Goal: Information Seeking & Learning: Learn about a topic

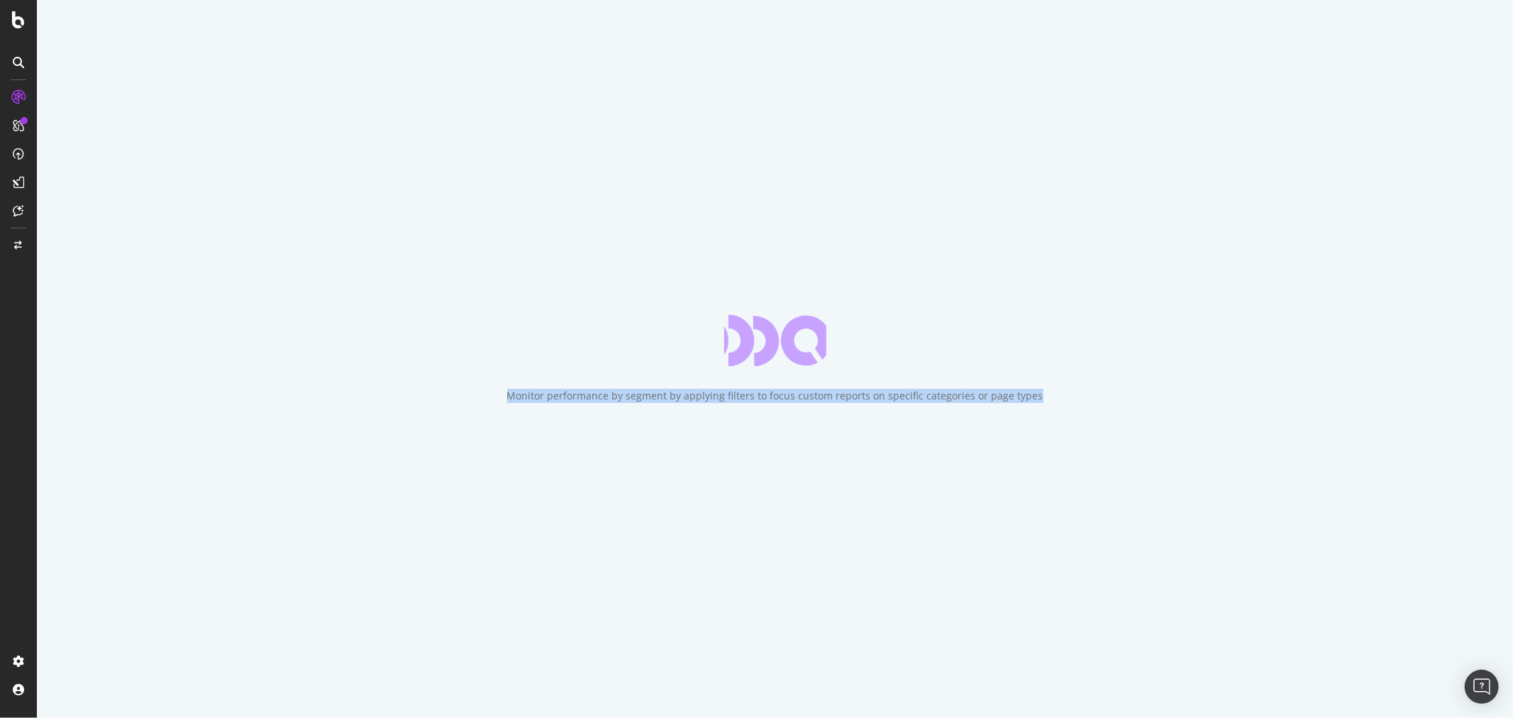
drag, startPoint x: 555, startPoint y: 402, endPoint x: 1095, endPoint y: 406, distance: 539.9
click at [1095, 406] on div "Monitor performance by segment by applying filters to focus custom reports on s…" at bounding box center [775, 359] width 1476 height 718
drag, startPoint x: 1096, startPoint y: 402, endPoint x: 475, endPoint y: 392, distance: 620.8
click at [475, 392] on div "Monitor performance by segment by applying filters to focus custom reports on s…" at bounding box center [775, 359] width 1476 height 718
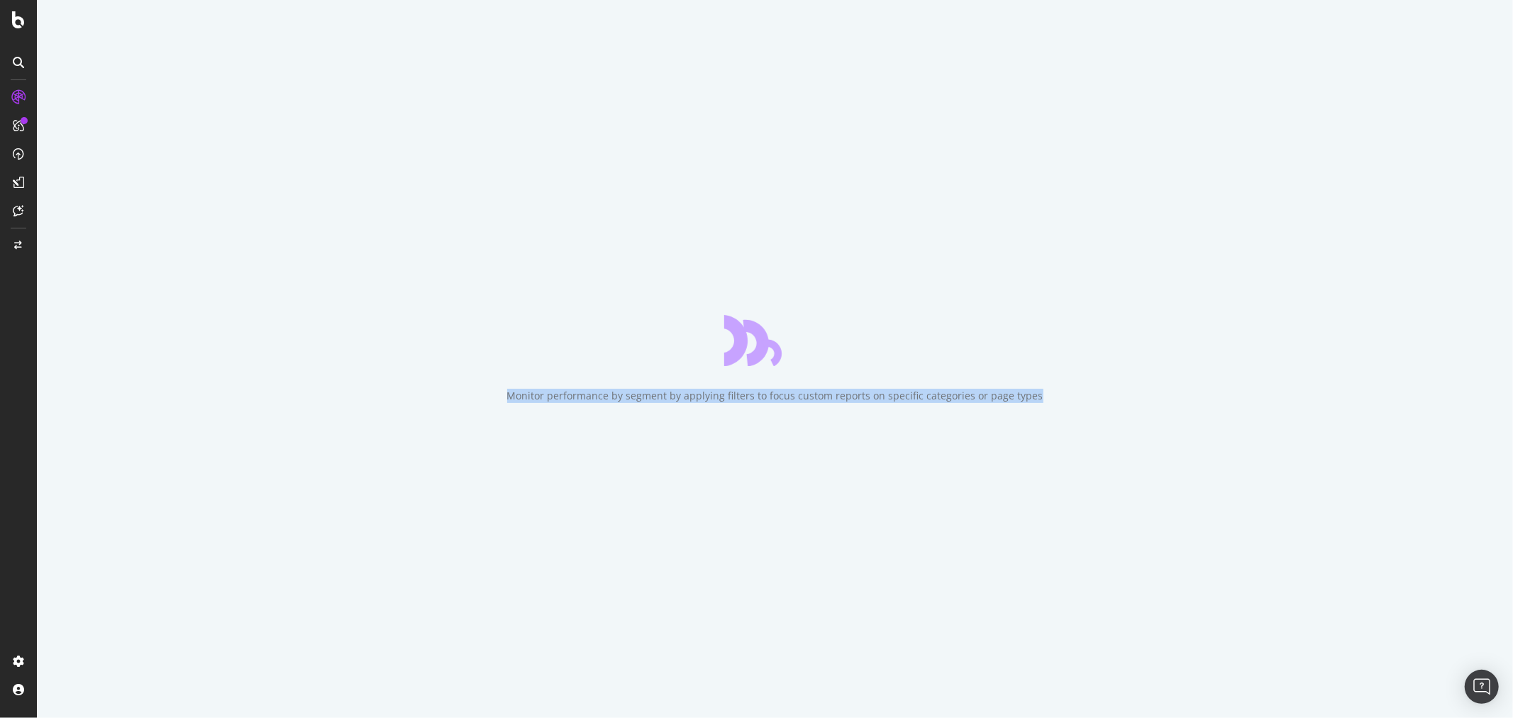
click at [475, 392] on div "Monitor performance by segment by applying filters to focus custom reports on s…" at bounding box center [775, 359] width 1476 height 718
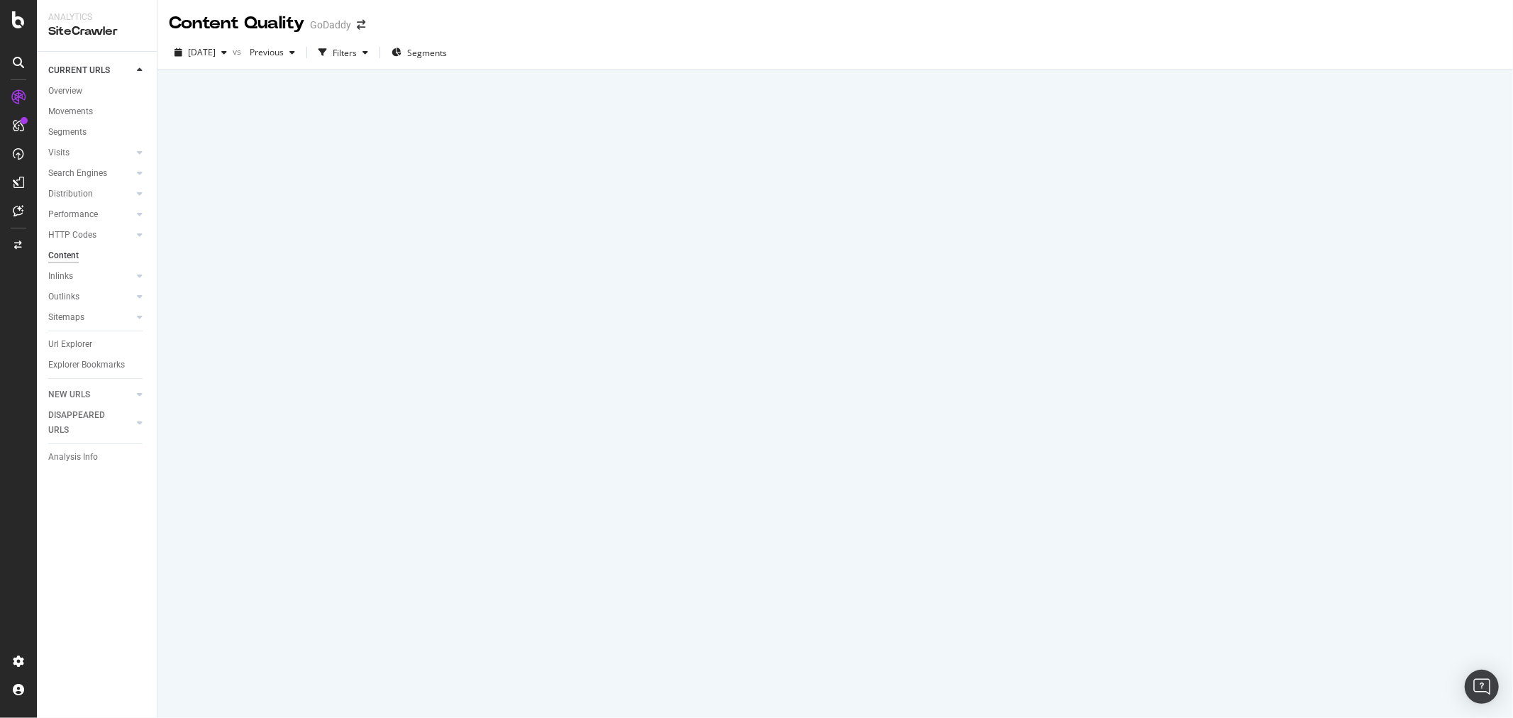
click at [1092, 407] on div at bounding box center [835, 394] width 1356 height 648
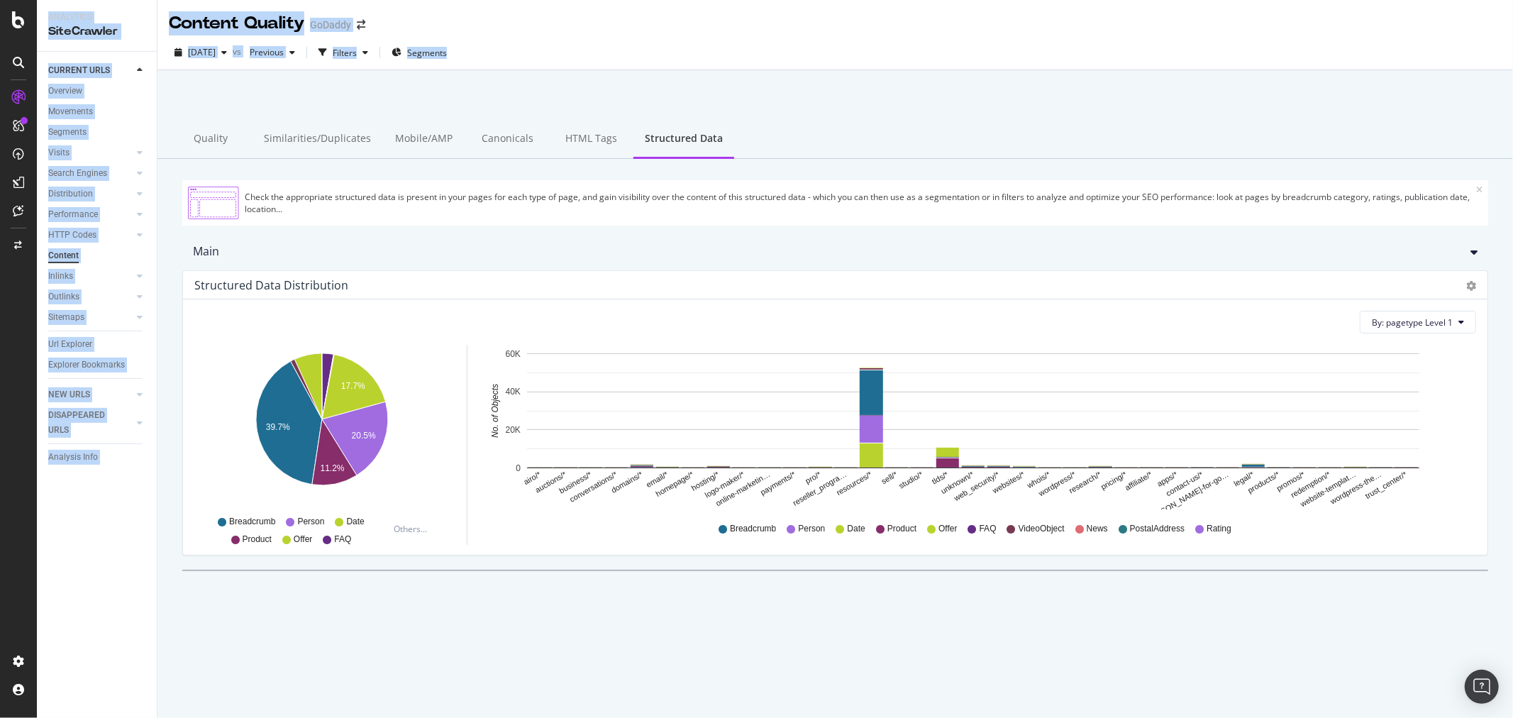
click at [292, 88] on div at bounding box center [836, 107] width 1322 height 60
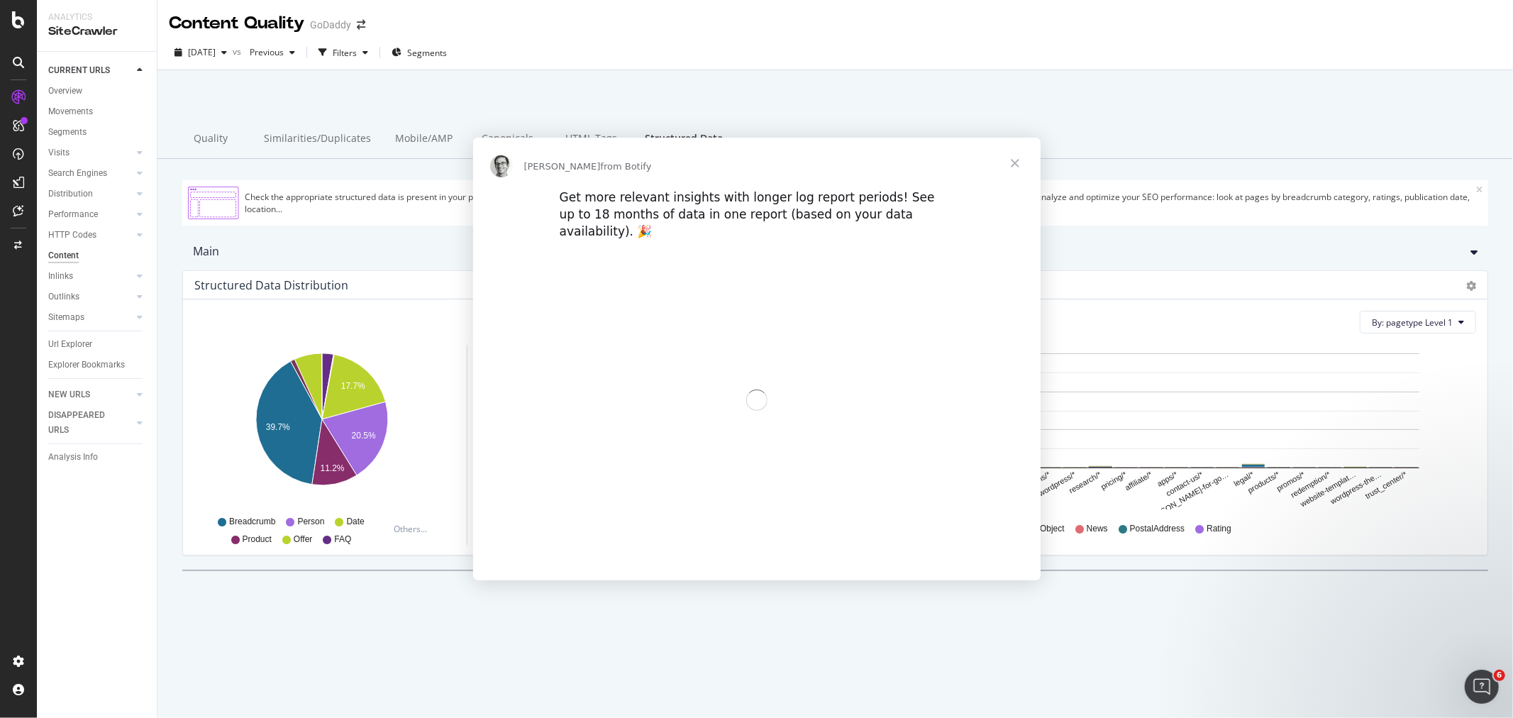
click at [280, 87] on div "Intercom messenger" at bounding box center [756, 359] width 1513 height 718
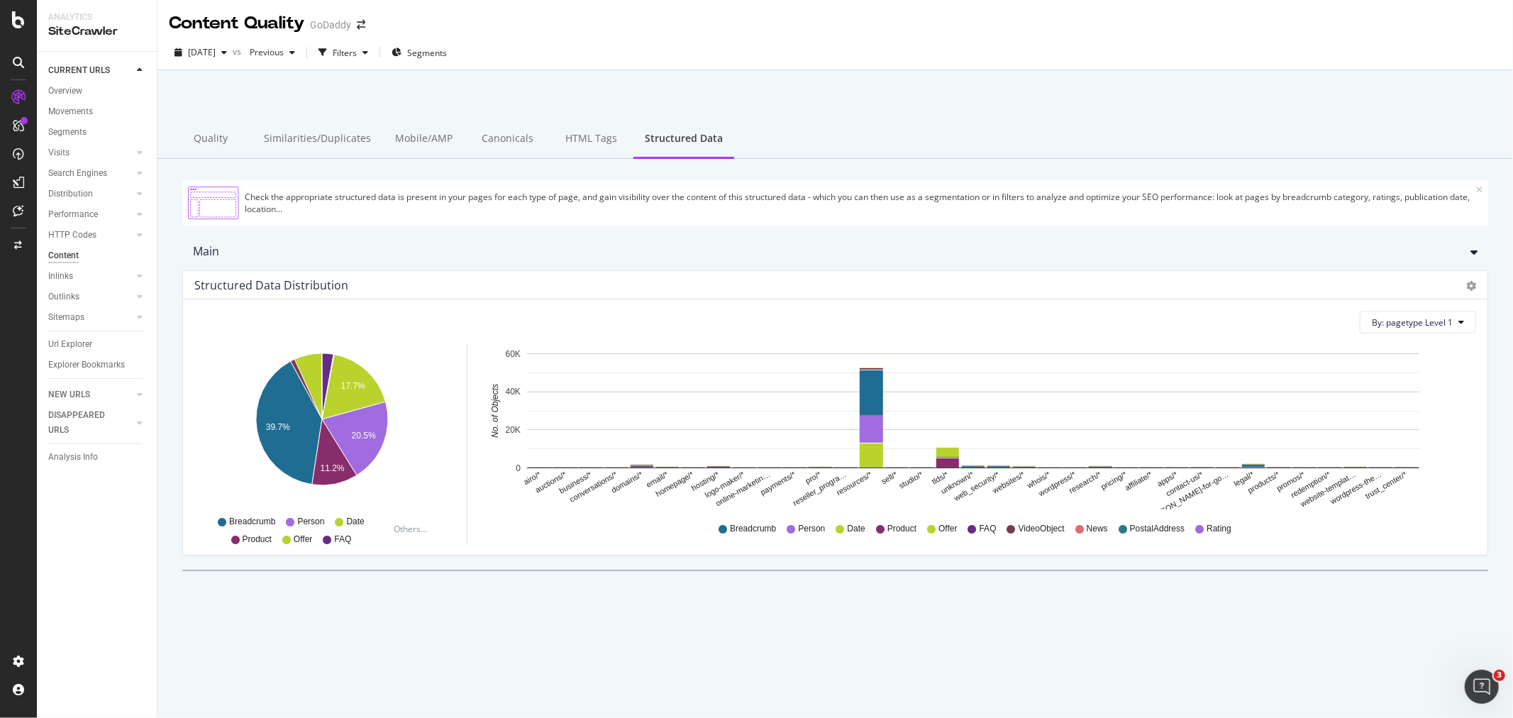
drag, startPoint x: 870, startPoint y: 97, endPoint x: 658, endPoint y: 121, distance: 213.4
click at [870, 97] on div at bounding box center [836, 107] width 1322 height 60
click at [68, 84] on div "Overview" at bounding box center [65, 91] width 34 height 15
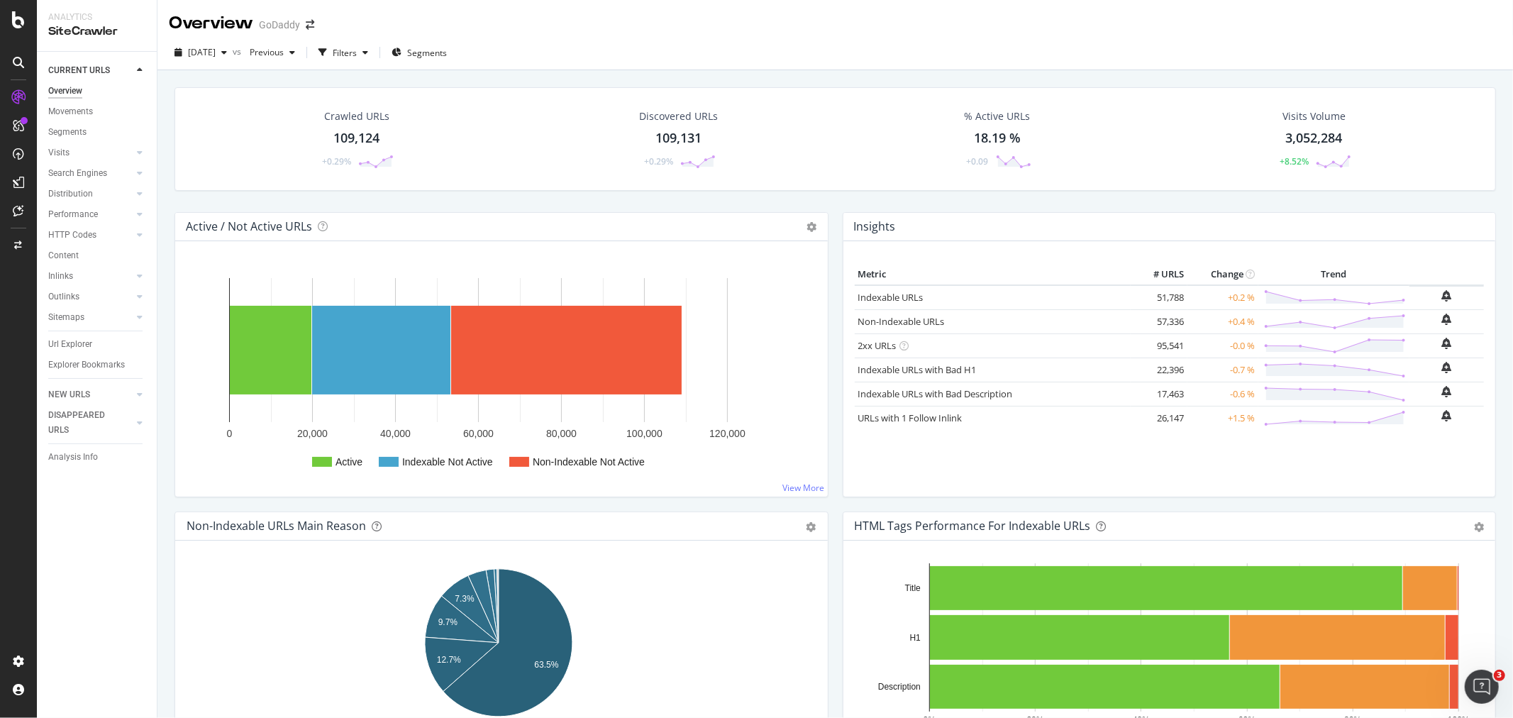
click at [863, 59] on div "[DATE] vs Previous Filters Segments" at bounding box center [835, 55] width 1356 height 28
click at [853, 59] on div "[DATE] vs Previous Filters Segments" at bounding box center [835, 55] width 1356 height 28
drag, startPoint x: 853, startPoint y: 59, endPoint x: 841, endPoint y: 58, distance: 12.8
click at [841, 58] on div "[DATE] vs Previous Filters Segments" at bounding box center [835, 55] width 1356 height 28
drag, startPoint x: 614, startPoint y: 89, endPoint x: 607, endPoint y: 67, distance: 22.4
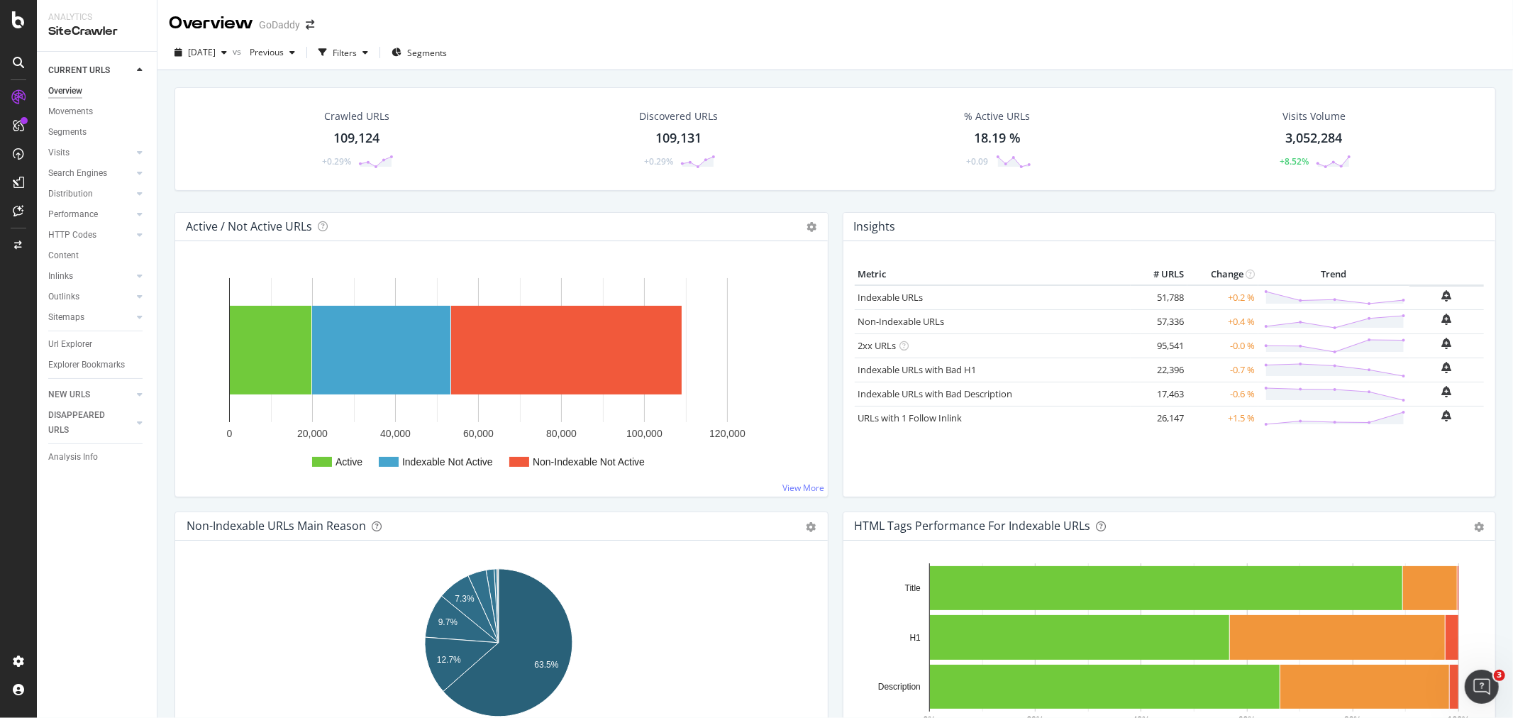
click at [606, 67] on div "[DATE] vs Previous Filters Segments" at bounding box center [835, 55] width 1356 height 28
click at [551, 67] on div "[DATE] vs Previous Filters Segments" at bounding box center [835, 55] width 1356 height 28
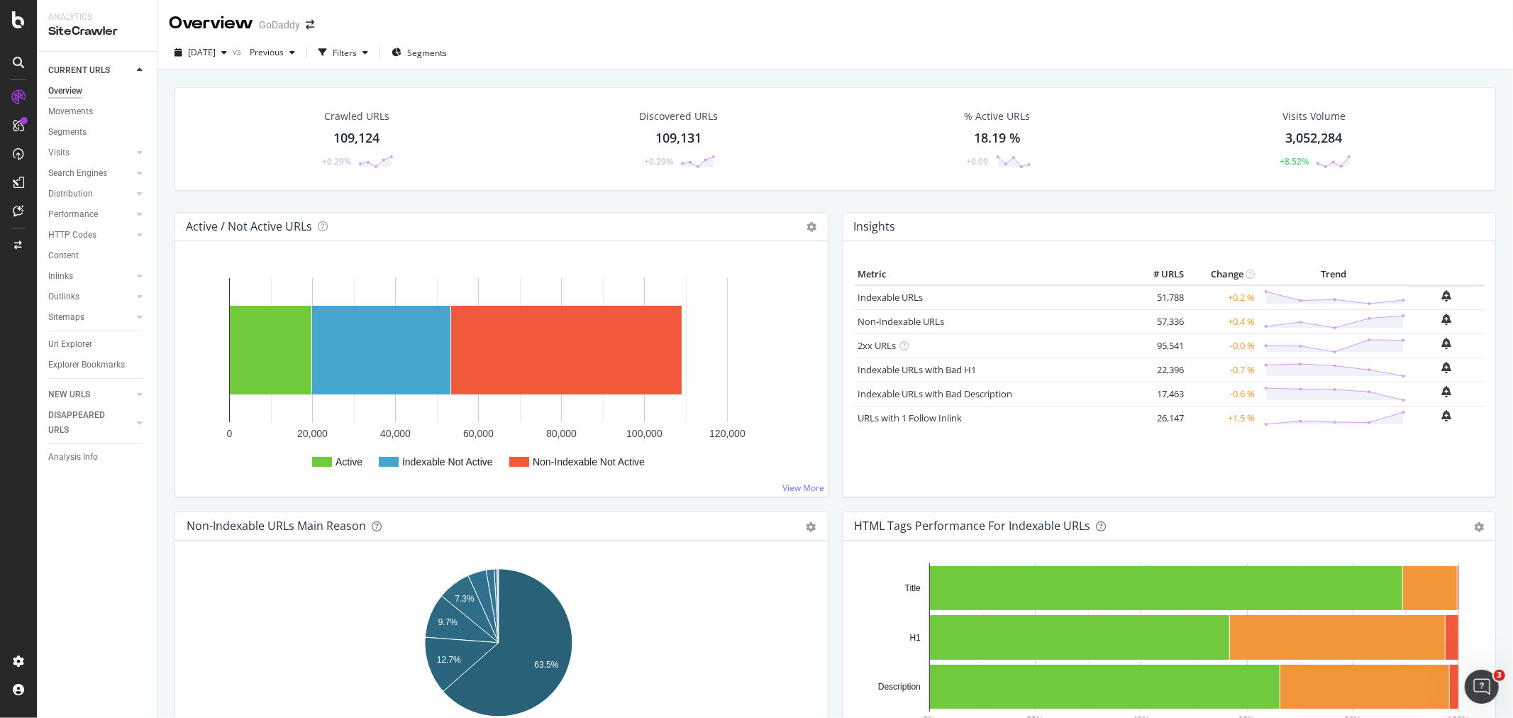
click at [551, 67] on div "[DATE] vs Previous Filters Segments" at bounding box center [835, 55] width 1356 height 28
drag, startPoint x: 71, startPoint y: 109, endPoint x: 71, endPoint y: 126, distance: 16.3
click at [71, 109] on div "Movements" at bounding box center [70, 111] width 45 height 15
click at [71, 126] on div "Segments" at bounding box center [67, 132] width 38 height 15
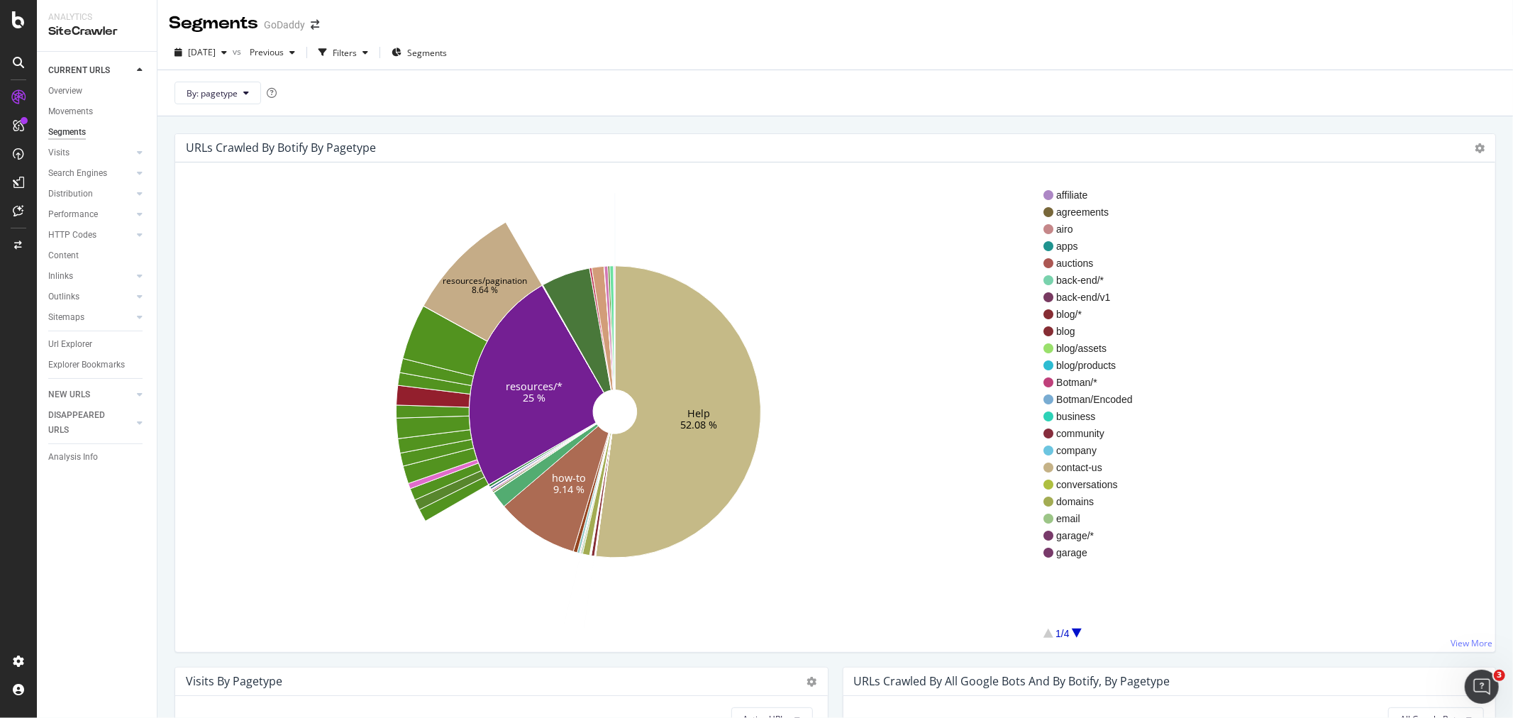
click at [77, 102] on div "Movements" at bounding box center [102, 111] width 109 height 21
click at [72, 112] on div "Movements" at bounding box center [70, 111] width 45 height 15
click at [55, 82] on div "Overview Movements Segments Visits Analysis Orphan URLs Search Engines Top Char…" at bounding box center [102, 233] width 109 height 304
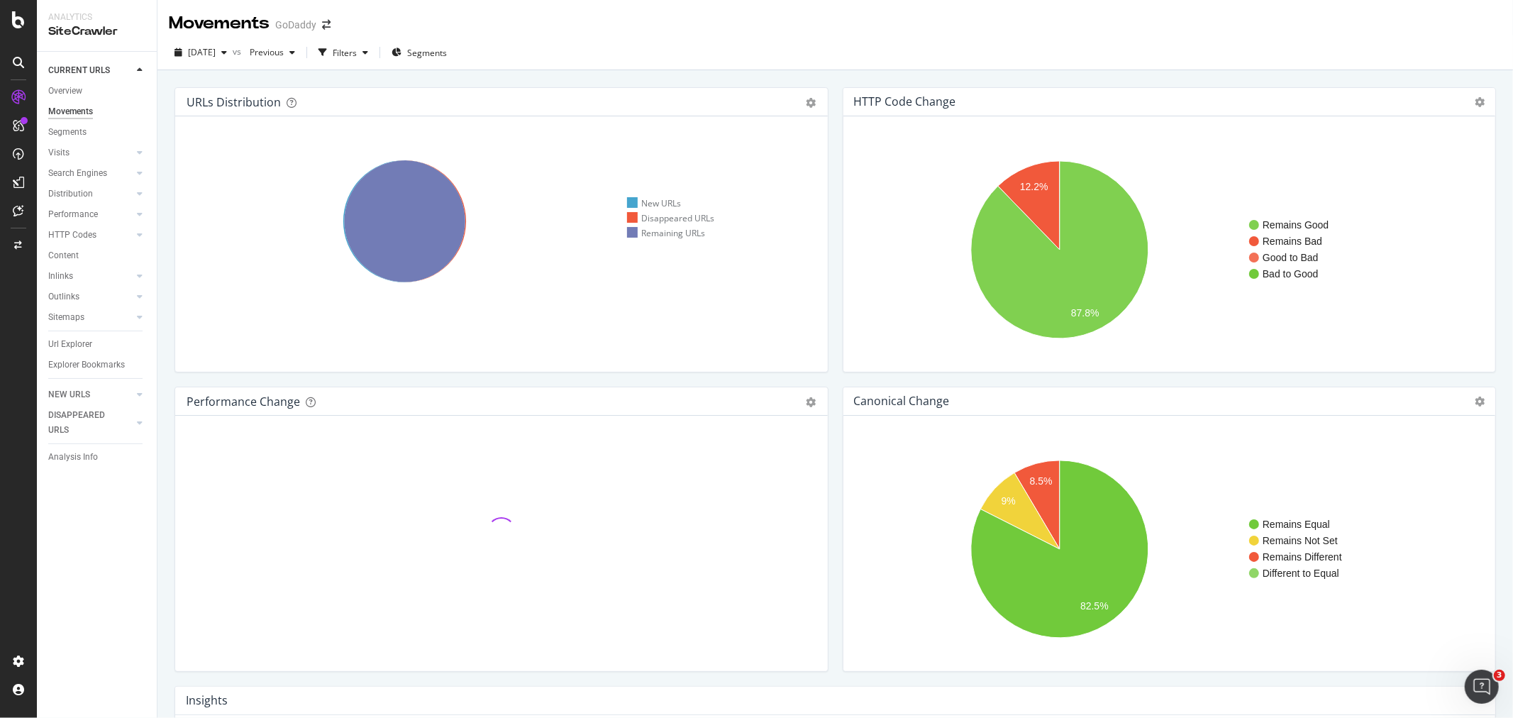
drag, startPoint x: 890, startPoint y: 68, endPoint x: 859, endPoint y: 74, distance: 31.7
click at [863, 69] on div "[DATE] vs Previous Filters Segments" at bounding box center [835, 55] width 1356 height 28
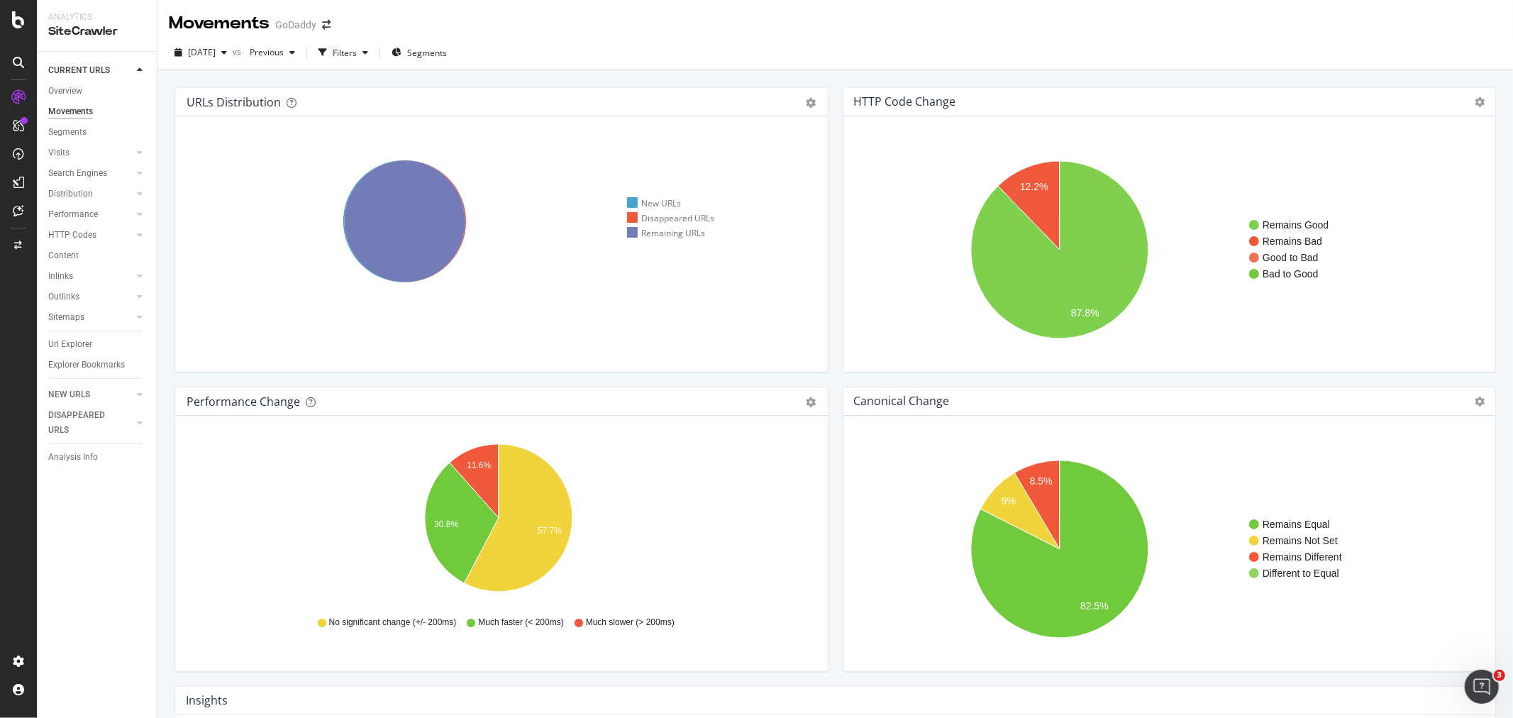
drag, startPoint x: 831, startPoint y: 68, endPoint x: 828, endPoint y: 60, distance: 9.2
click at [828, 60] on div "[DATE] vs Previous Filters Segments" at bounding box center [835, 55] width 1356 height 28
drag, startPoint x: 828, startPoint y: 60, endPoint x: 825, endPoint y: 47, distance: 13.1
click at [825, 47] on div "[DATE] vs Previous Filters Segments" at bounding box center [835, 55] width 1356 height 28
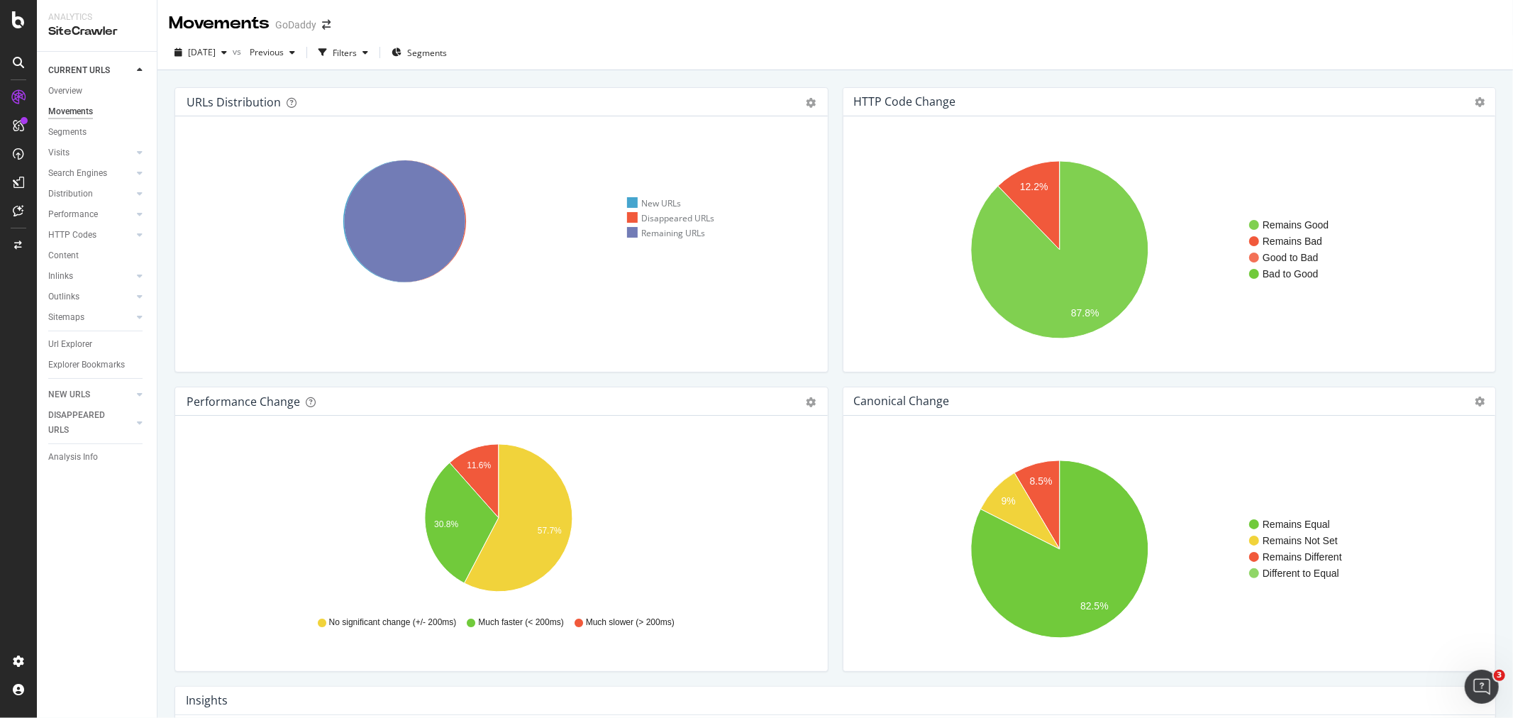
click at [821, 47] on div "[DATE] vs Previous Filters Segments" at bounding box center [835, 55] width 1356 height 28
drag, startPoint x: 724, startPoint y: 52, endPoint x: 695, endPoint y: 48, distance: 28.7
click at [695, 48] on div "[DATE] vs Previous Filters Segments" at bounding box center [835, 55] width 1356 height 28
click at [680, 47] on div "[DATE] vs Previous Filters Segments" at bounding box center [835, 55] width 1356 height 28
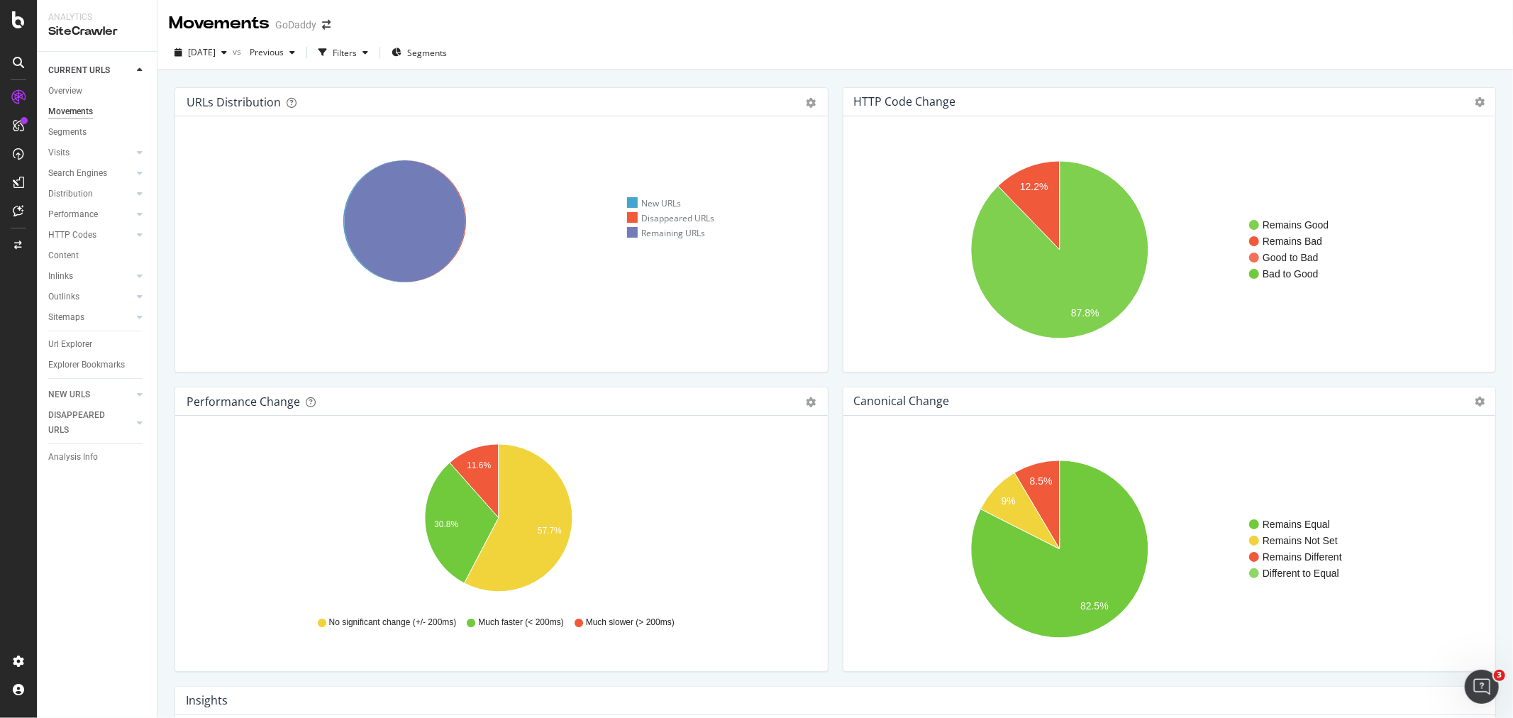
click at [675, 47] on div "[DATE] vs Previous Filters Segments" at bounding box center [835, 55] width 1356 height 28
